Goal: Information Seeking & Learning: Compare options

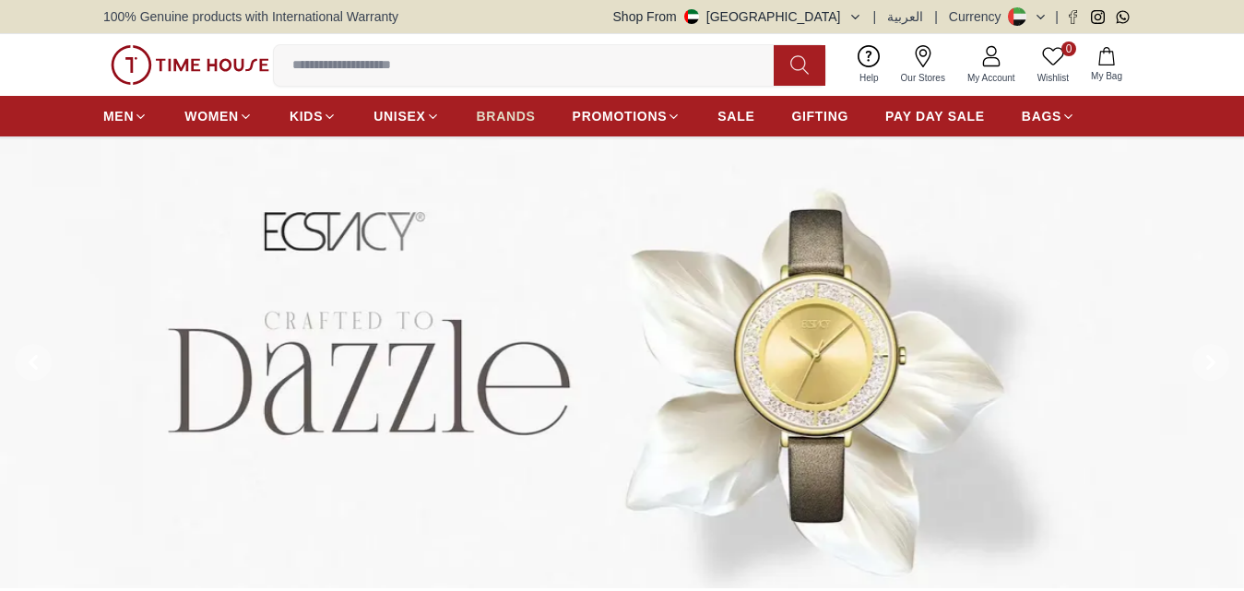
click at [508, 120] on span "BRANDS" at bounding box center [506, 116] width 59 height 18
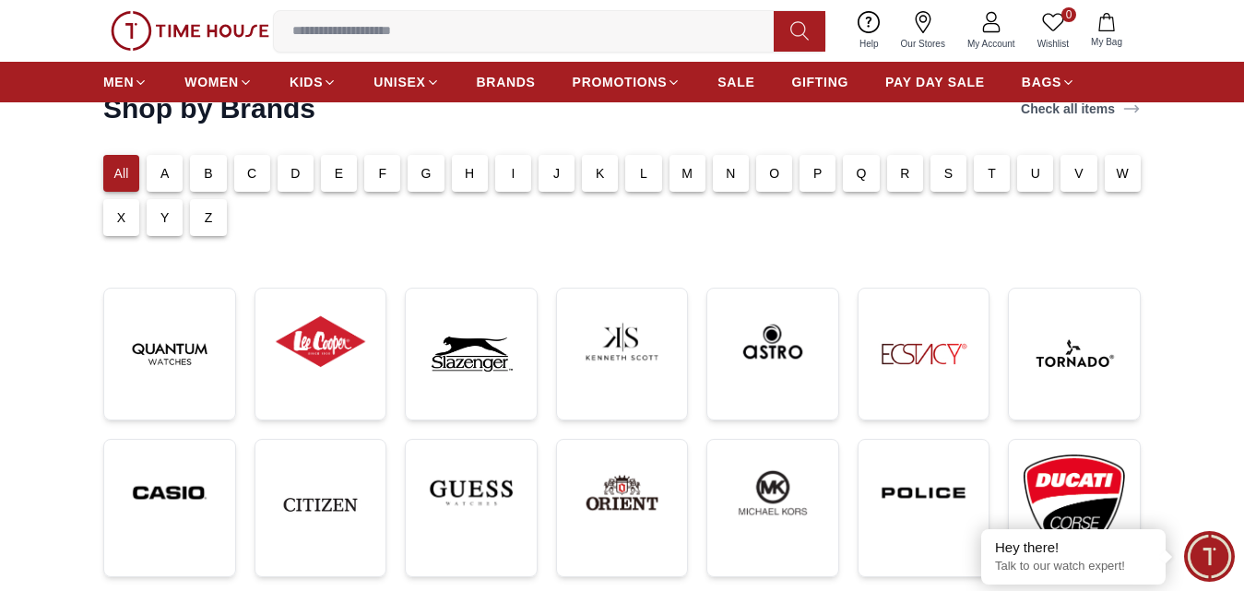
scroll to position [369, 0]
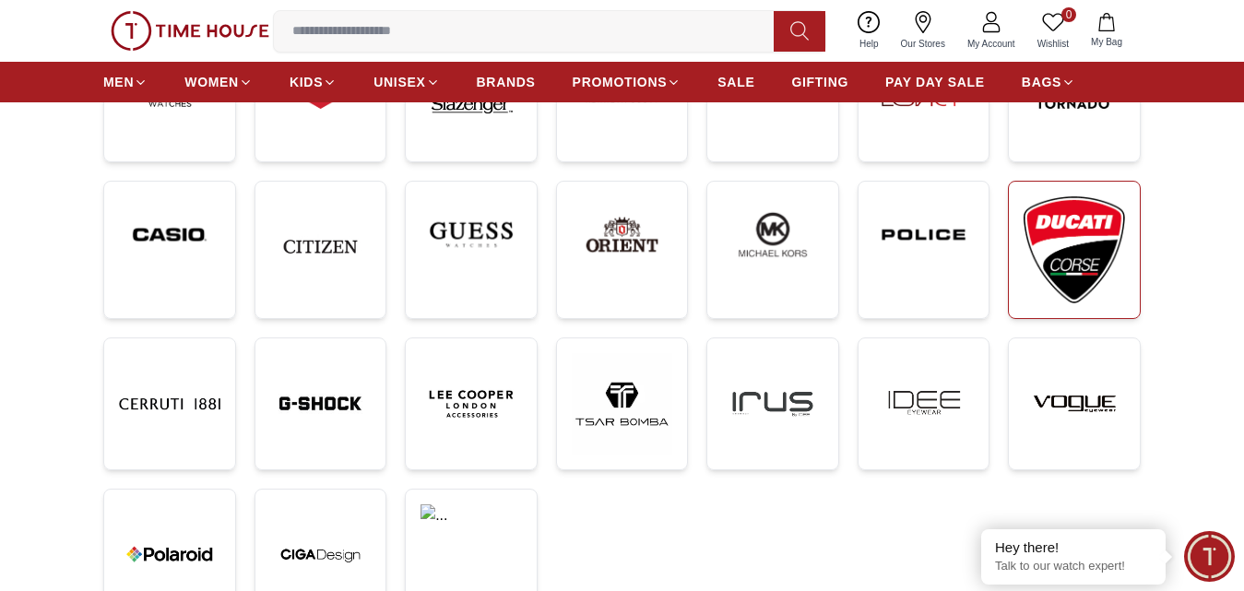
click at [1068, 249] on img at bounding box center [1073, 250] width 101 height 108
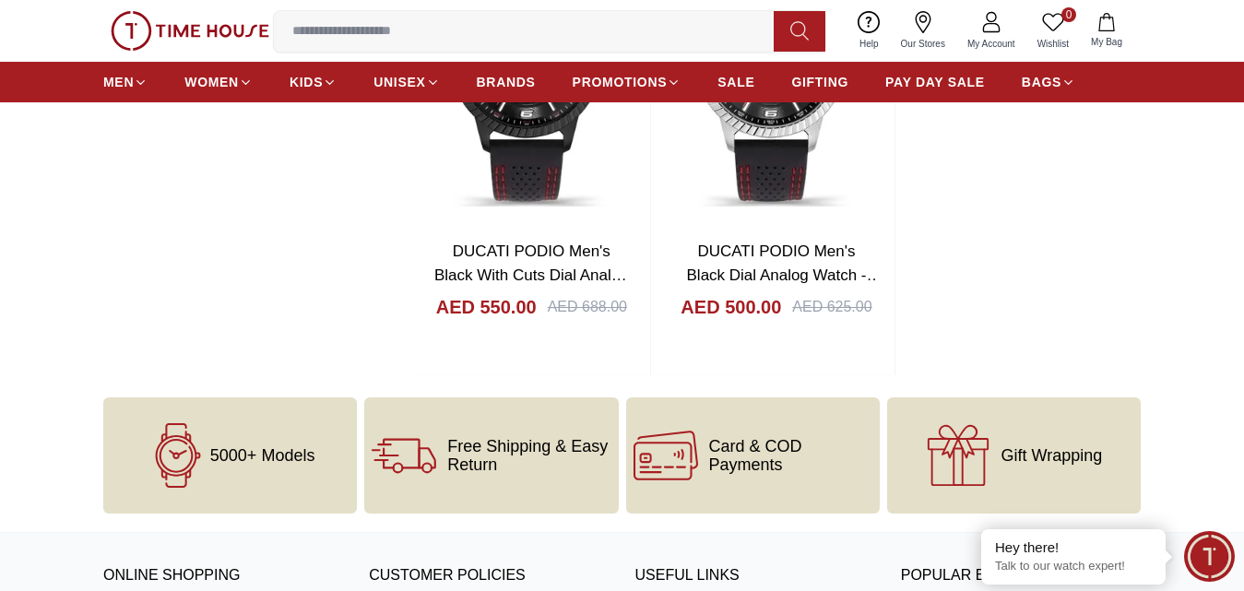
scroll to position [2858, 0]
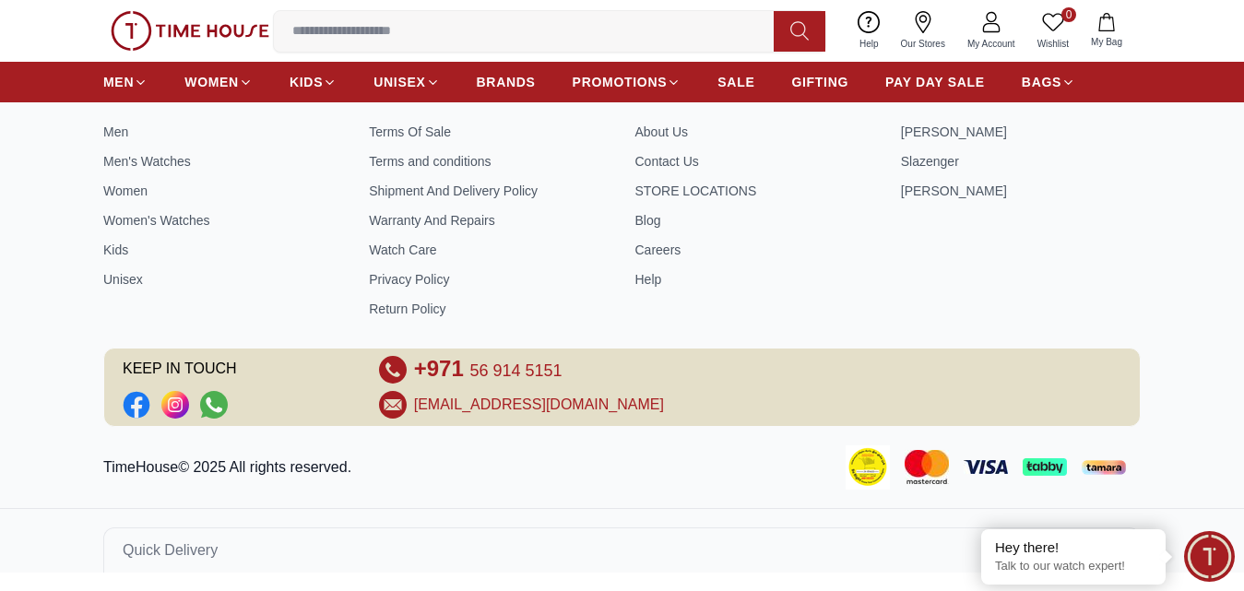
scroll to position [369, 0]
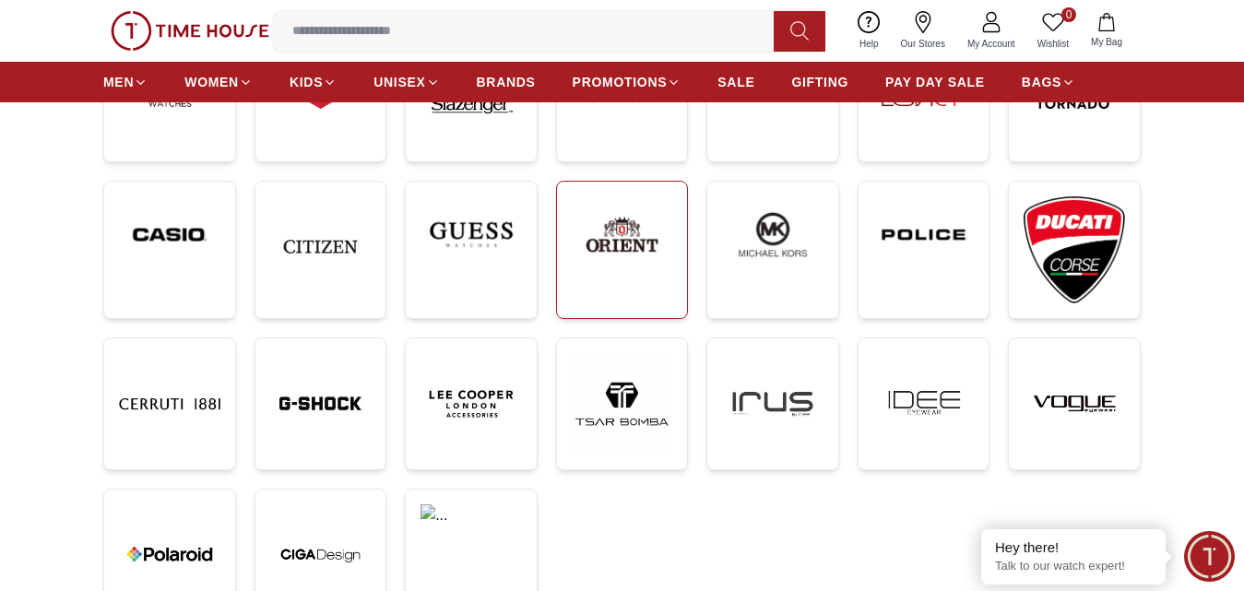
click at [609, 239] on img at bounding box center [622, 234] width 101 height 77
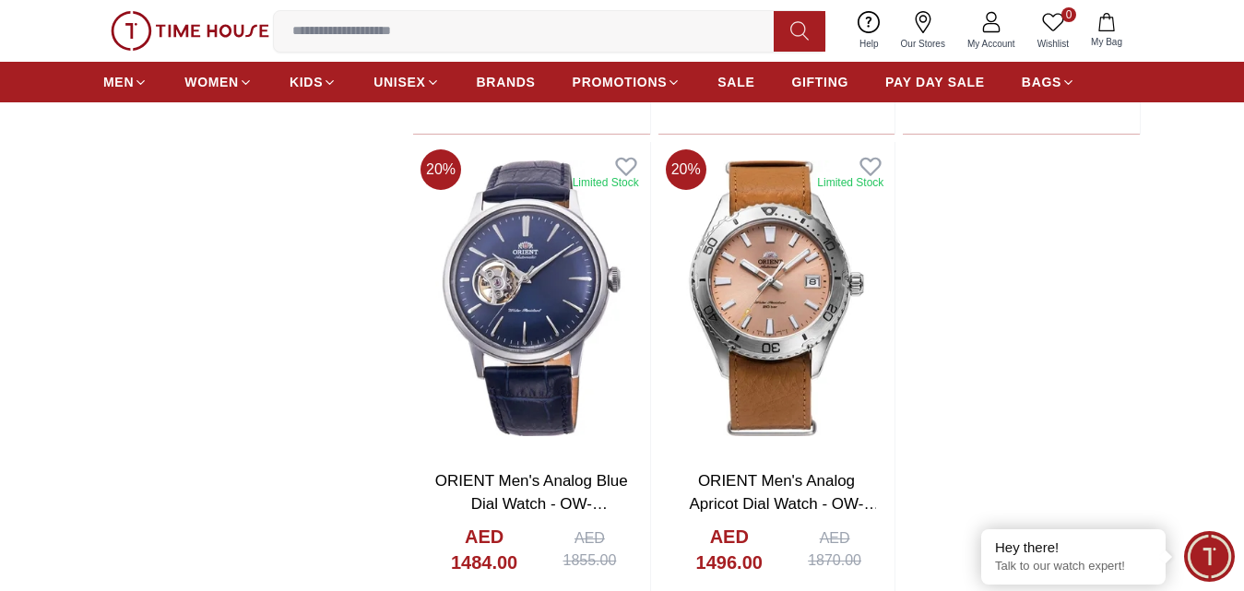
scroll to position [3688, 0]
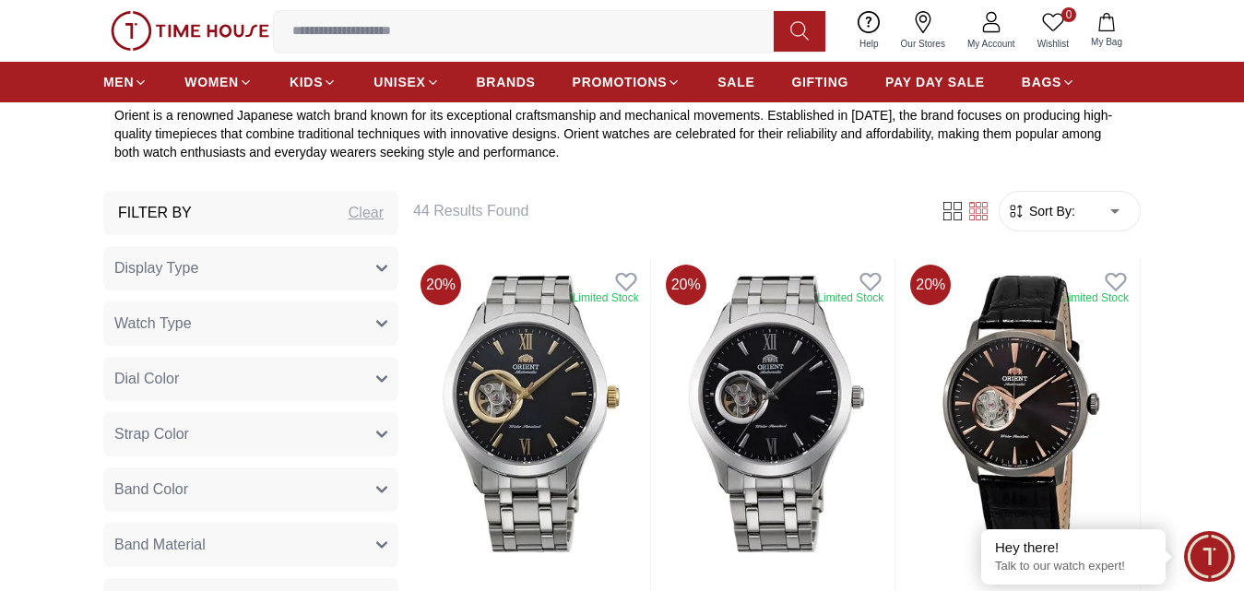
scroll to position [92, 0]
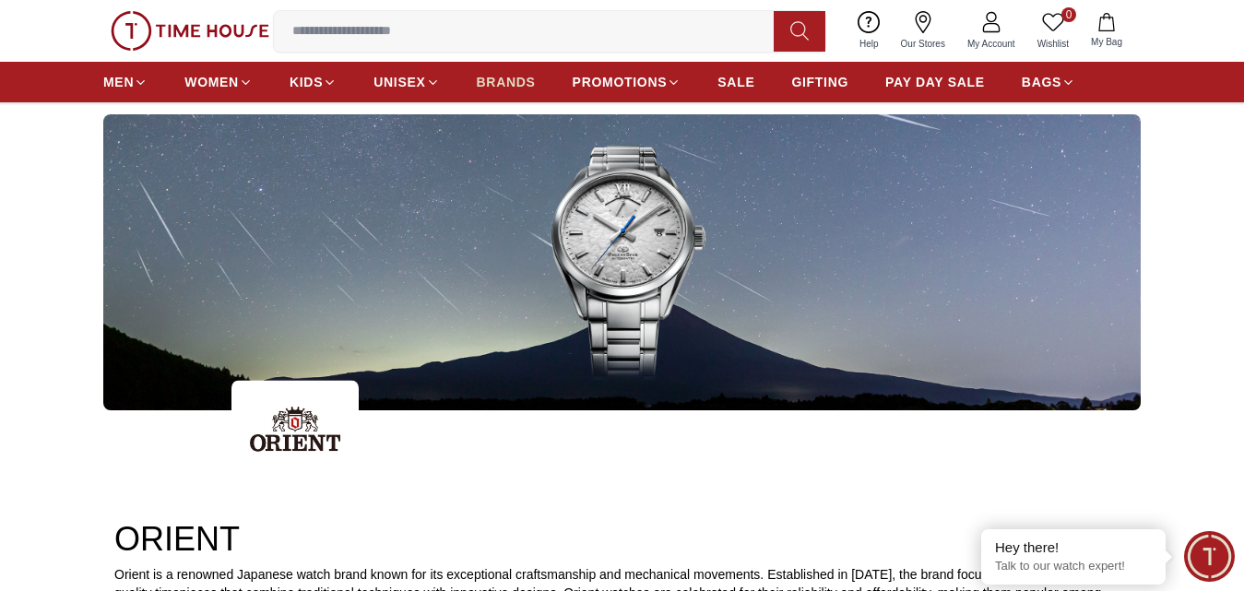
click at [514, 86] on span "BRANDS" at bounding box center [506, 82] width 59 height 18
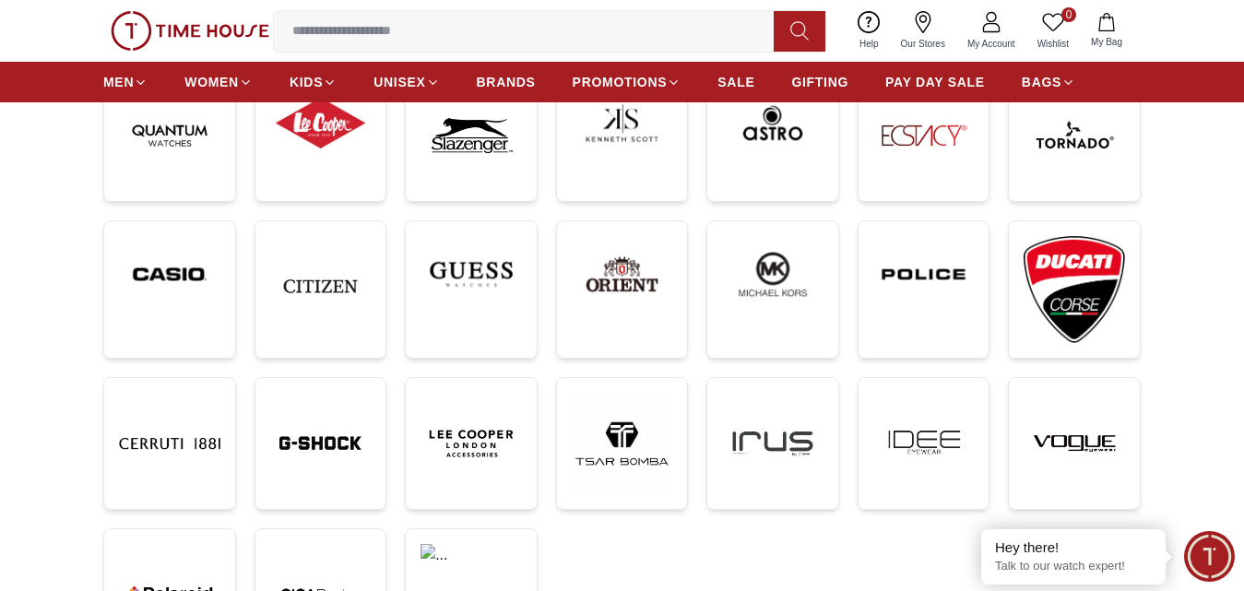
scroll to position [277, 0]
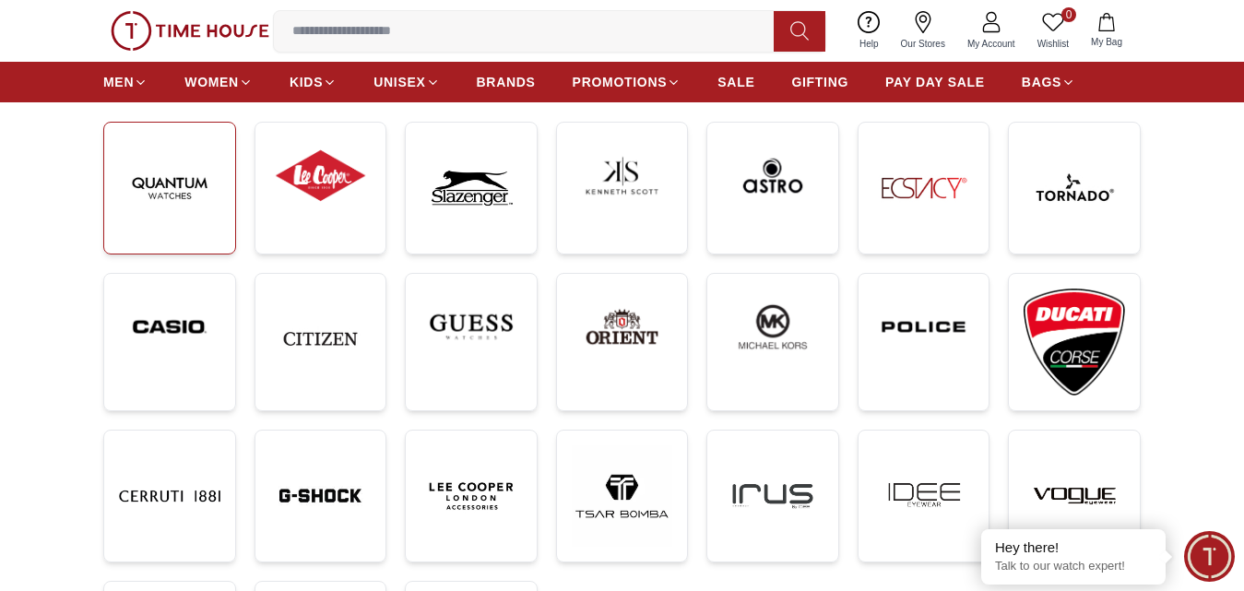
click at [127, 190] on img at bounding box center [169, 187] width 101 height 101
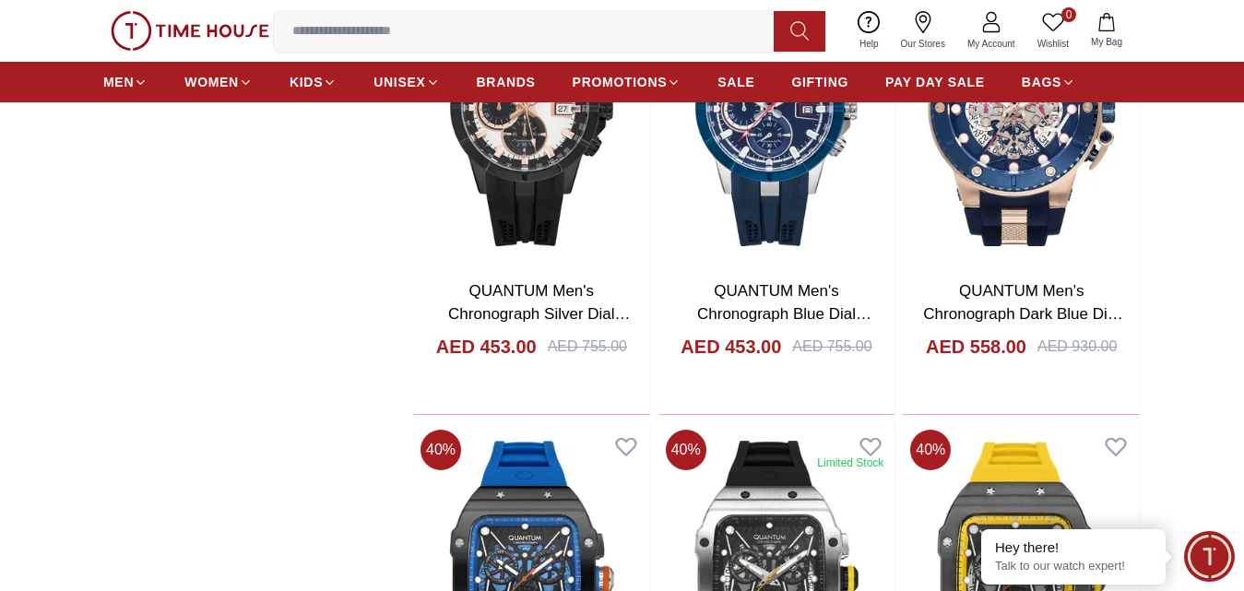
scroll to position [2983, 0]
